Goal: Transaction & Acquisition: Purchase product/service

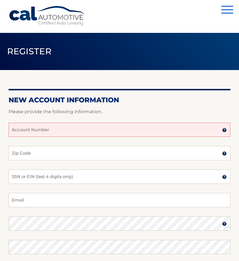
click at [45, 131] on input "Account Number" at bounding box center [120, 130] width 222 height 14
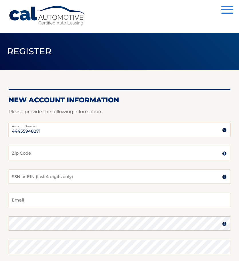
type input "44455948271"
click at [55, 151] on input "Zip Code" at bounding box center [120, 153] width 222 height 14
type input "33015"
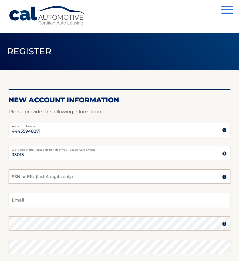
click at [63, 177] on input "SSN or EIN (last 4 digits only)" at bounding box center [120, 176] width 222 height 14
type input "5912"
drag, startPoint x: 60, startPoint y: 180, endPoint x: -22, endPoint y: 165, distance: 83.5
click at [0, 165] on html "Cal Automotive Menu Login Register Register" at bounding box center [119, 130] width 239 height 261
type input "9867"
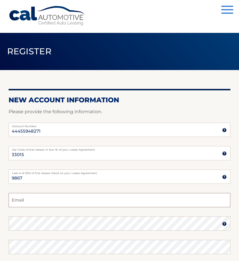
click at [82, 199] on input "Email" at bounding box center [120, 200] width 222 height 14
type input "karinaflores_1@yahoo.com"
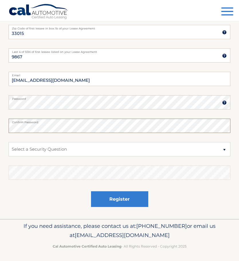
scroll to position [123, 0]
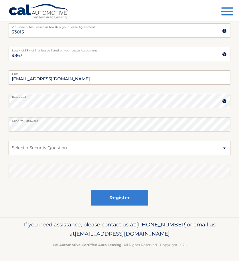
click at [75, 147] on select "Select a Security Question What was the name of your elementary school? What is…" at bounding box center [120, 148] width 222 height 14
select select "2"
click at [9, 141] on select "Select a Security Question What was the name of your elementary school? What is…" at bounding box center [120, 148] width 222 height 14
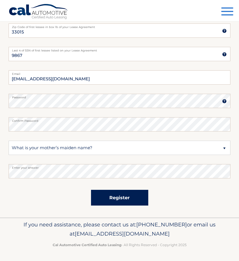
click at [115, 201] on button "Register" at bounding box center [119, 198] width 57 height 16
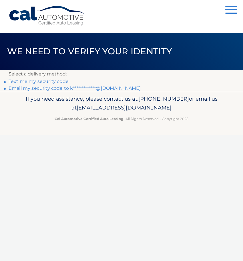
click at [53, 81] on link "Text me my security code" at bounding box center [39, 81] width 60 height 5
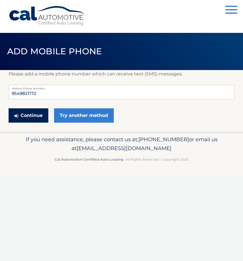
click at [22, 116] on button "Continue" at bounding box center [29, 115] width 40 height 14
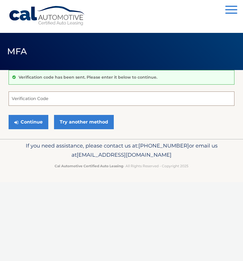
click at [103, 92] on input "Verification Code" at bounding box center [122, 98] width 226 height 14
type input "745087"
click at [41, 123] on button "Continue" at bounding box center [29, 122] width 40 height 14
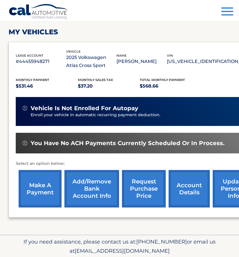
scroll to position [86, 0]
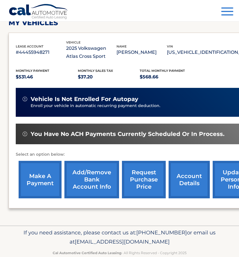
click at [46, 174] on link "make a payment" at bounding box center [40, 179] width 43 height 37
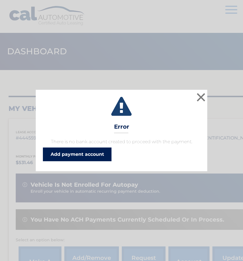
click at [101, 153] on link "Add payment account" at bounding box center [77, 154] width 69 height 14
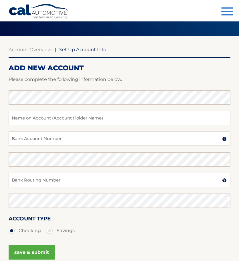
scroll to position [29, 0]
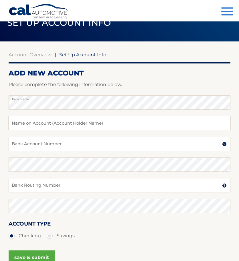
click at [73, 123] on input "text" at bounding box center [120, 123] width 222 height 14
type input "[PERSON_NAME]"
click at [66, 143] on input "Bank Account Number" at bounding box center [120, 144] width 222 height 14
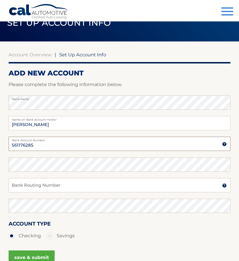
type input "561176285"
click at [64, 190] on input "Bank Routing Number" at bounding box center [120, 185] width 222 height 14
type input "267084131"
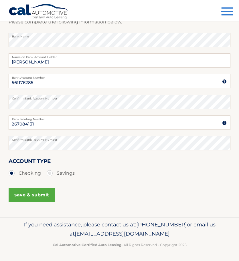
click at [40, 195] on button "save & submit" at bounding box center [32, 195] width 46 height 14
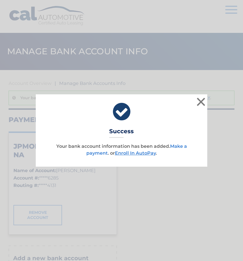
click at [103, 153] on link "Make a payment" at bounding box center [136, 149] width 101 height 12
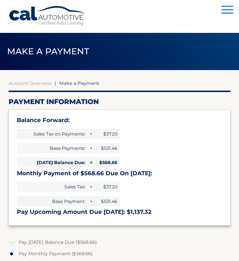
select select "MDNmN2E1MTQtYTU5ZC00MmMwLTgxOGItOTBkYWJlZmY3ZTQy"
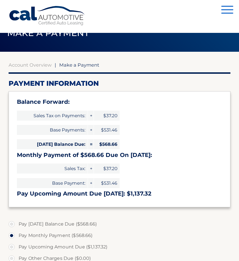
scroll to position [29, 0]
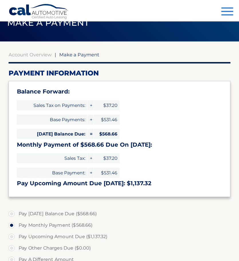
click at [9, 214] on label "Pay [DATE] Balance Due ($568.66)" at bounding box center [120, 213] width 222 height 11
click at [11, 214] on input "Pay [DATE] Balance Due ($568.66)" at bounding box center [14, 212] width 6 height 9
radio input "true"
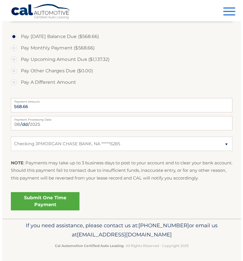
scroll to position [207, 0]
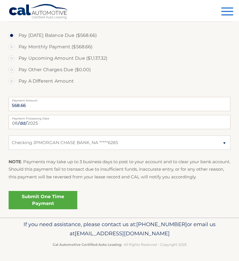
click at [57, 204] on link "Submit One Time Payment" at bounding box center [43, 200] width 69 height 18
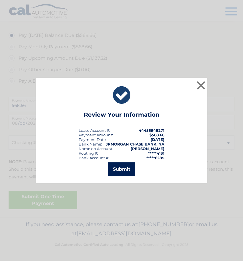
click at [120, 170] on button "Submit" at bounding box center [121, 169] width 27 height 14
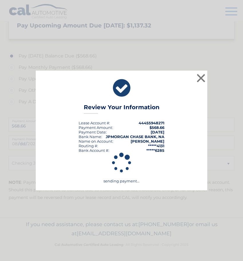
scroll to position [186, 0]
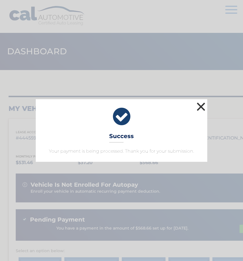
click at [198, 105] on button "×" at bounding box center [200, 106] width 11 height 11
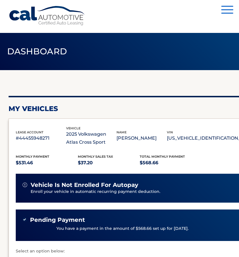
click at [224, 12] on button "Menu" at bounding box center [227, 10] width 12 height 9
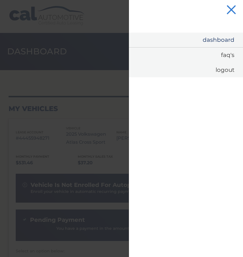
click at [216, 45] on link "Dashboard" at bounding box center [186, 40] width 114 height 15
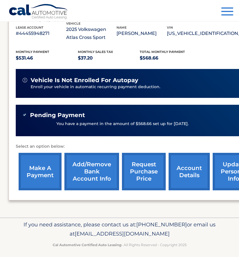
scroll to position [109, 0]
